Goal: Task Accomplishment & Management: Manage account settings

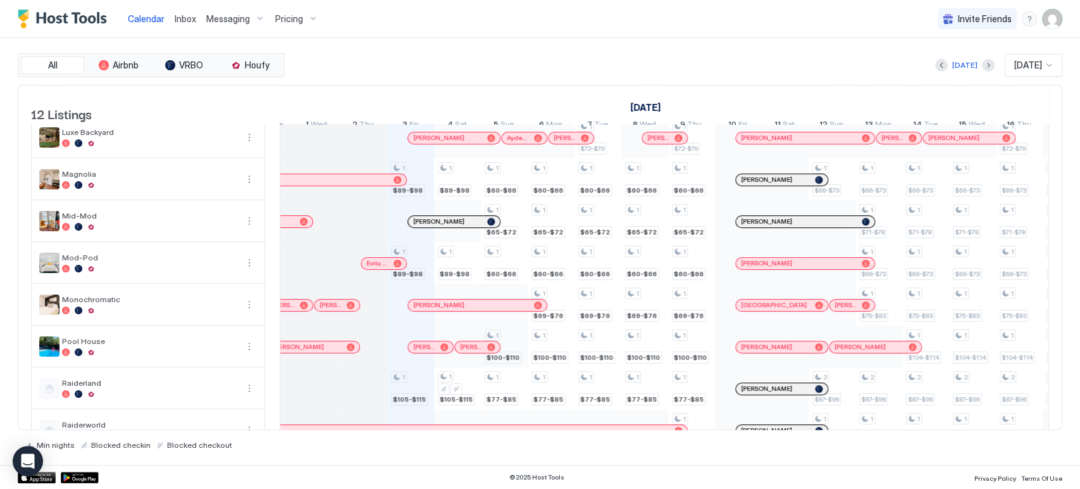
scroll to position [76, 0]
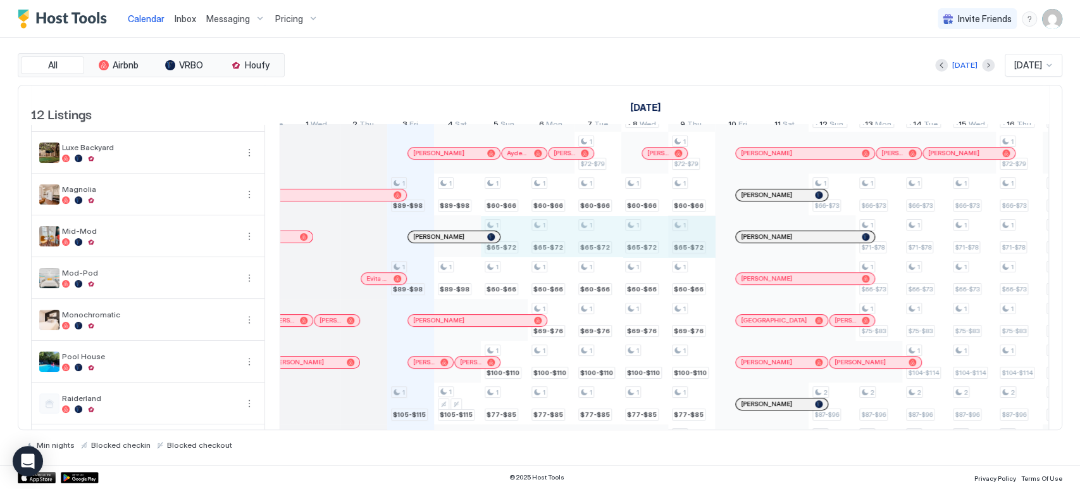
drag, startPoint x: 571, startPoint y: 244, endPoint x: 676, endPoint y: 254, distance: 105.5
click at [682, 256] on div "1 $89-$98 1 $89-$98 1 $105-$115 1 $145-$160 1 $125-$138 1 $89-$98 1 $89-$98 1 $…" at bounding box center [996, 299] width 2622 height 501
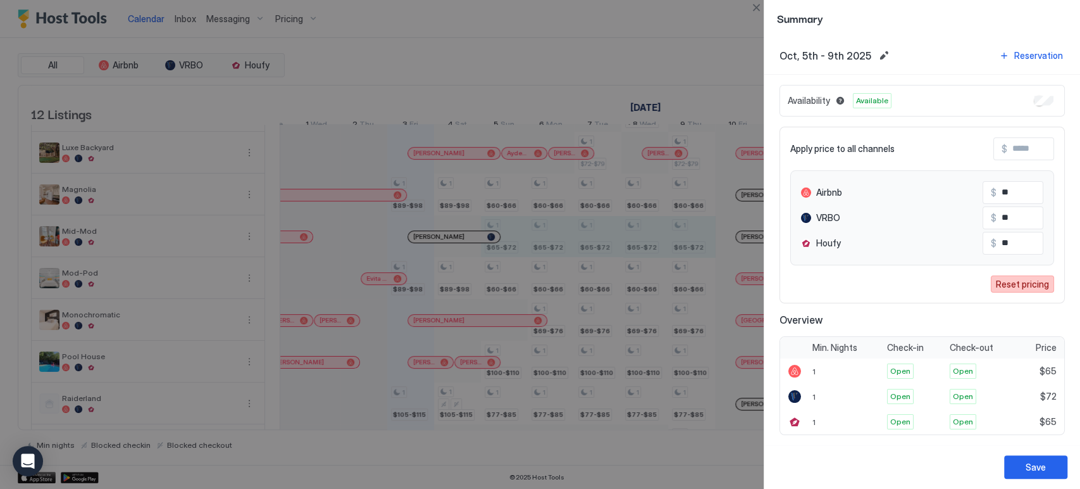
click at [1009, 285] on div "Reset pricing" at bounding box center [1022, 283] width 53 height 13
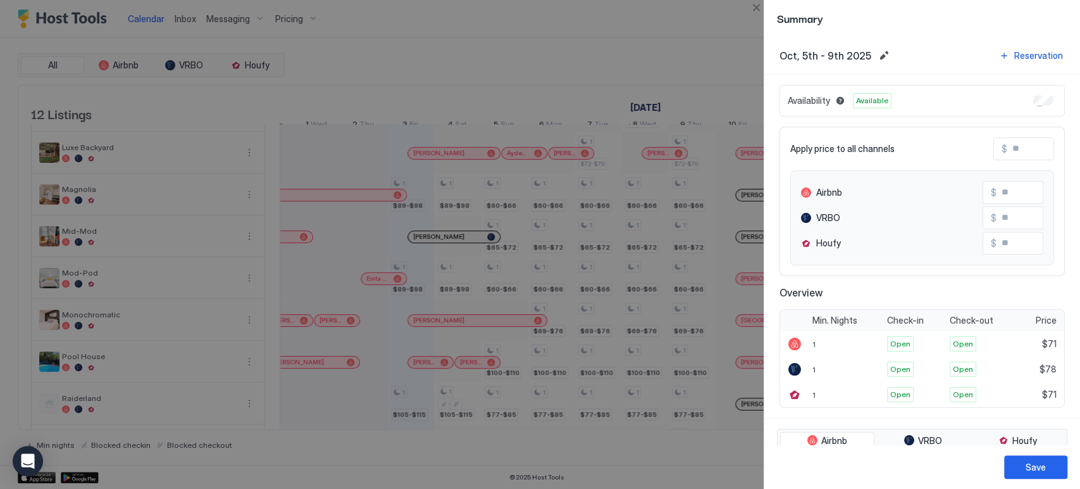
click at [1023, 150] on input "Input Field" at bounding box center [1057, 149] width 101 height 22
type input "*"
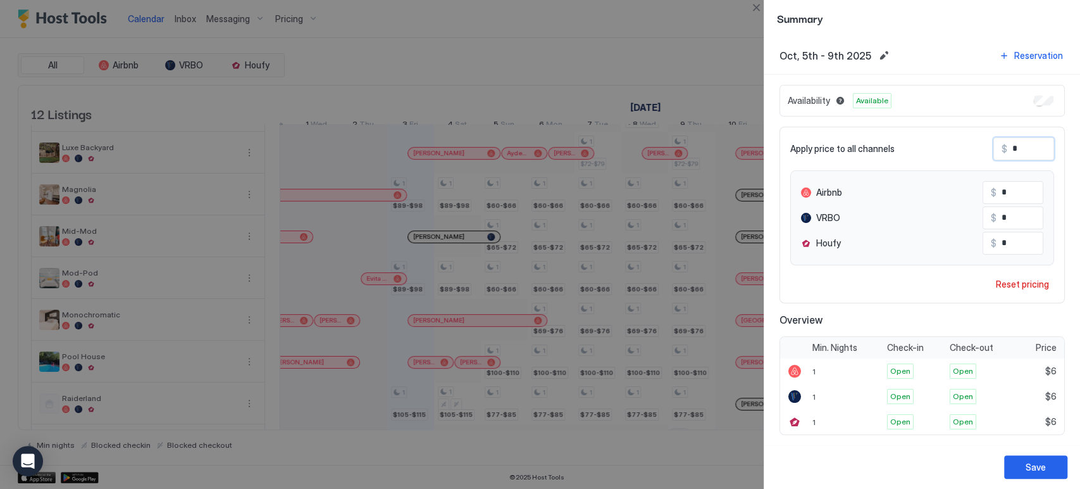
type input "**"
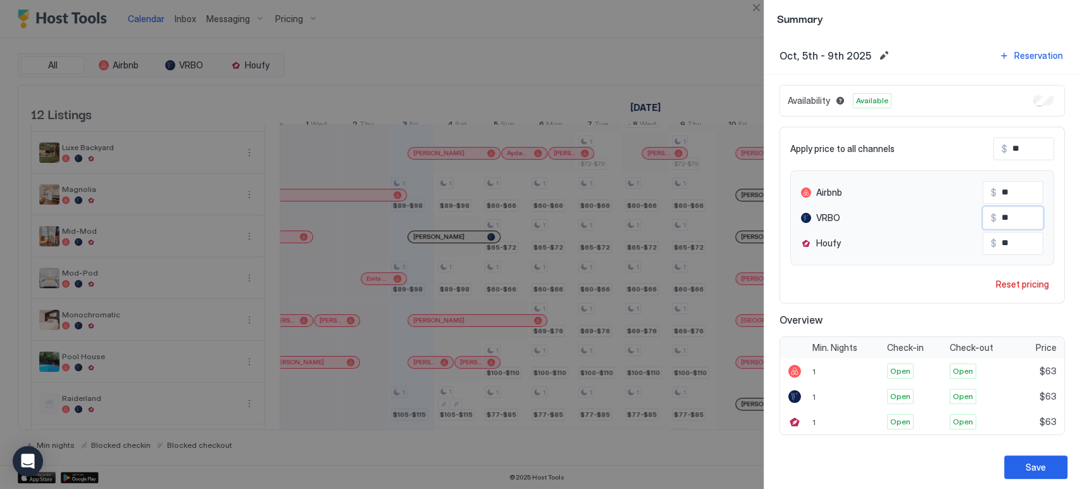
click at [1019, 210] on input "**" at bounding box center [1047, 218] width 101 height 22
type input "**"
click at [1033, 460] on div "Save" at bounding box center [1036, 466] width 20 height 13
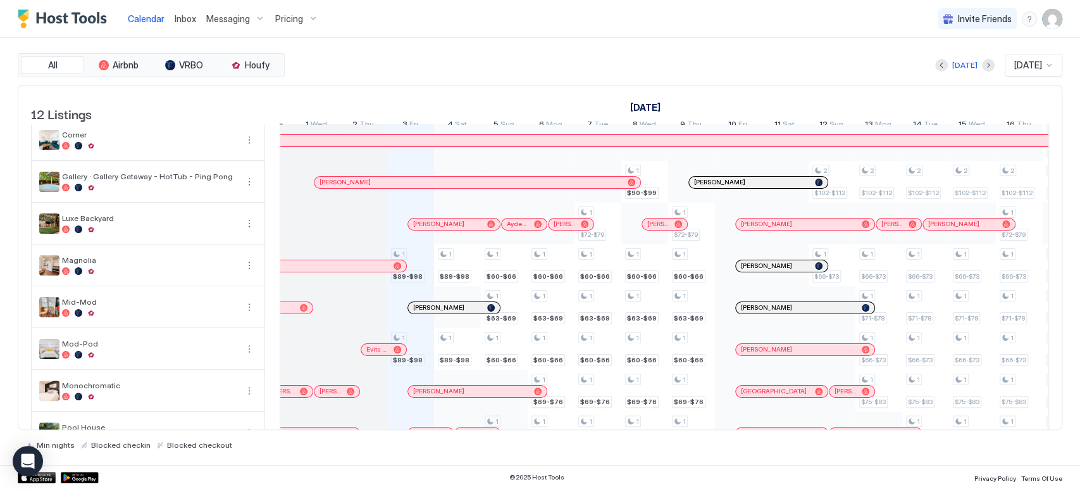
scroll to position [216, 0]
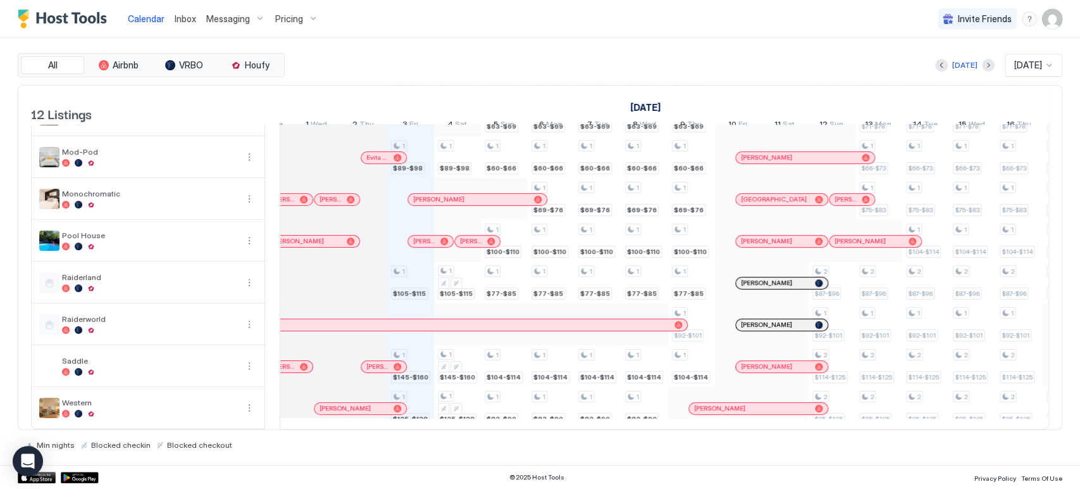
click at [509, 70] on div "[DATE] [DATE]" at bounding box center [674, 65] width 775 height 23
drag, startPoint x: 495, startPoint y: 79, endPoint x: 442, endPoint y: 275, distance: 203.4
click at [499, 85] on div "All Airbnb VRBO Houfy [DATE] [DATE] 12 Listings [DATE] [DATE] [DATE] 18 Thu 19 …" at bounding box center [540, 251] width 1045 height 396
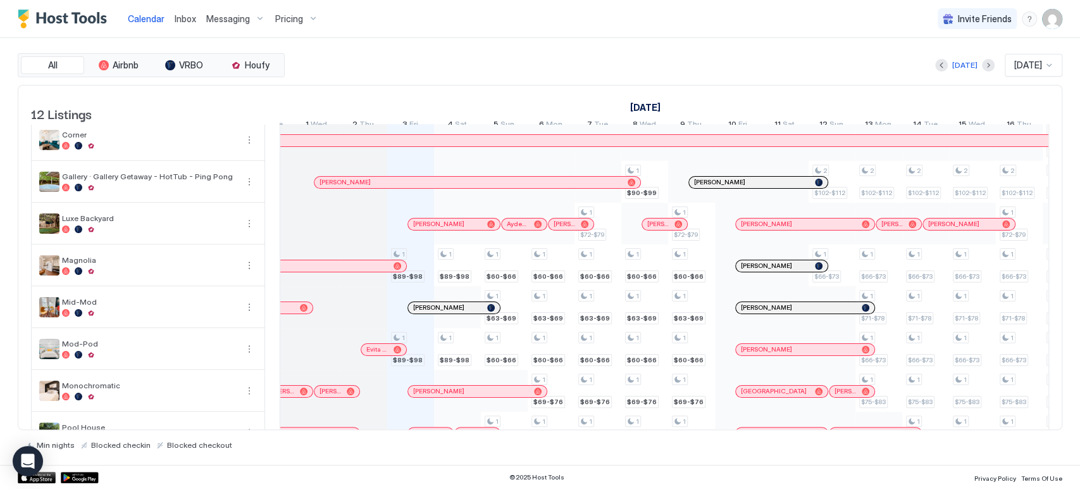
click at [503, 29] on div "Calendar Inbox Messaging Pricing Invite Friends CP" at bounding box center [540, 19] width 1080 height 38
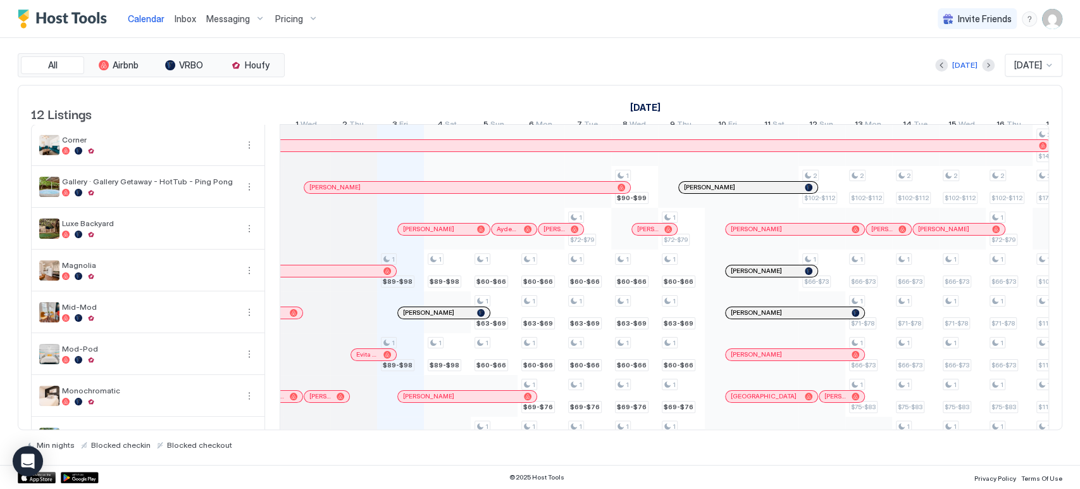
scroll to position [0, 0]
